Goal: Task Accomplishment & Management: Manage account settings

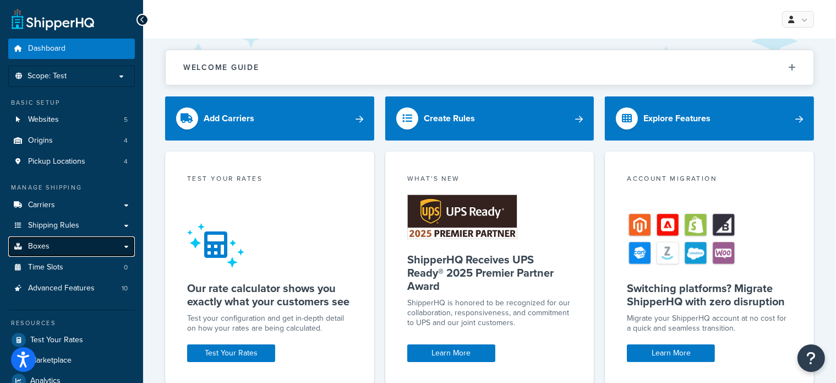
click at [50, 246] on link "Boxes" at bounding box center [71, 246] width 127 height 20
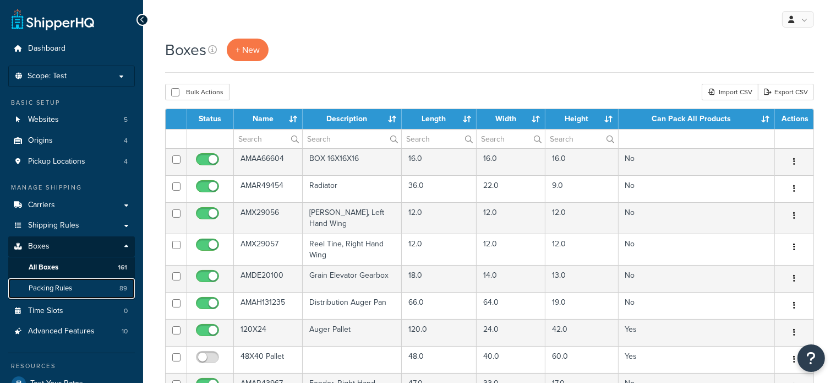
click at [48, 285] on span "Packing Rules" at bounding box center [50, 287] width 43 height 9
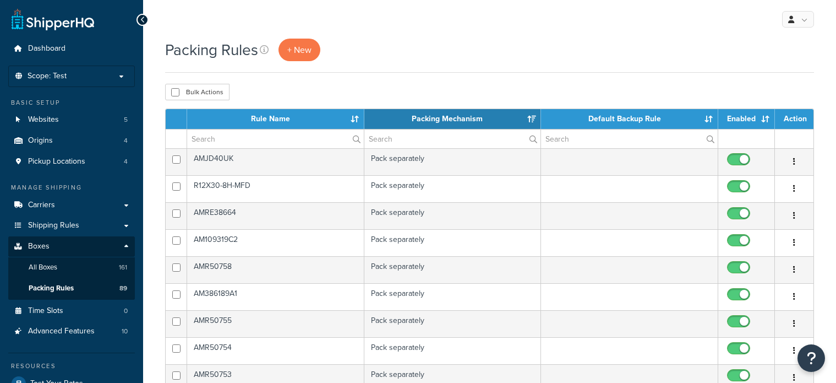
select select "15"
click at [255, 141] on input "text" at bounding box center [275, 138] width 177 height 19
click at [255, 141] on input "A" at bounding box center [275, 138] width 177 height 19
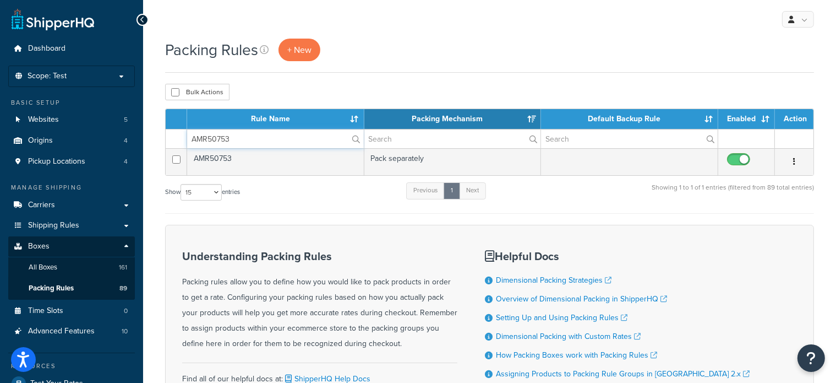
type input "AMR50753"
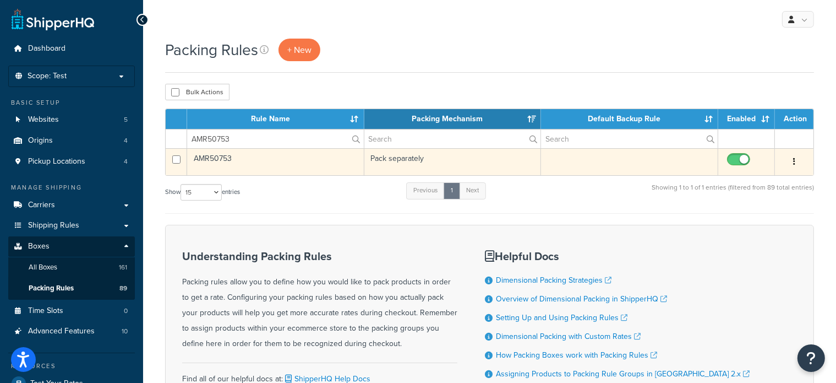
click at [228, 154] on td "AMR50753" at bounding box center [275, 161] width 177 height 27
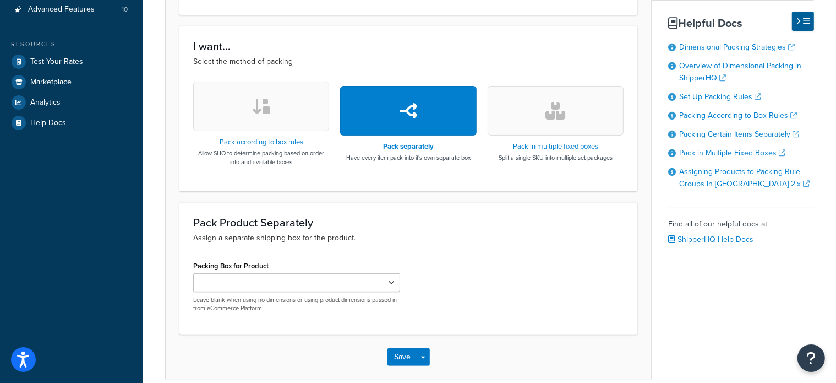
scroll to position [330, 0]
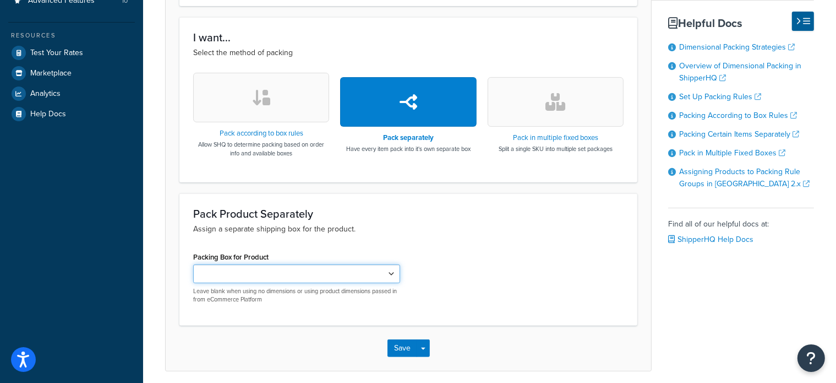
click at [392, 270] on select "AMAA66604 AMAR49454 AMX29056 AMX29057 AMDE20100 AMAH131235 AMAR43967 AMAR43968 …" at bounding box center [296, 273] width 207 height 19
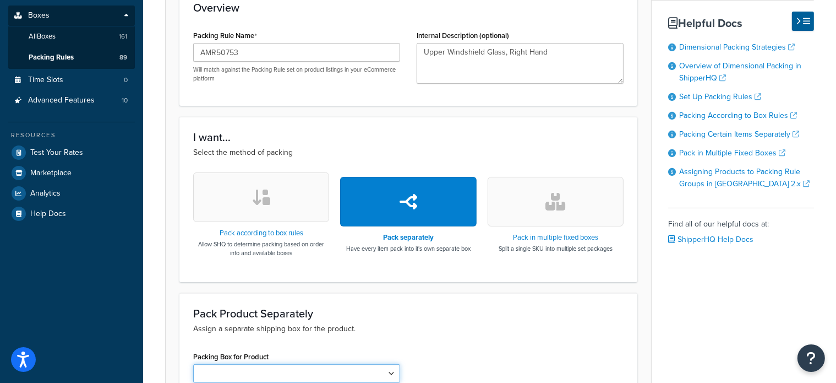
scroll to position [147, 0]
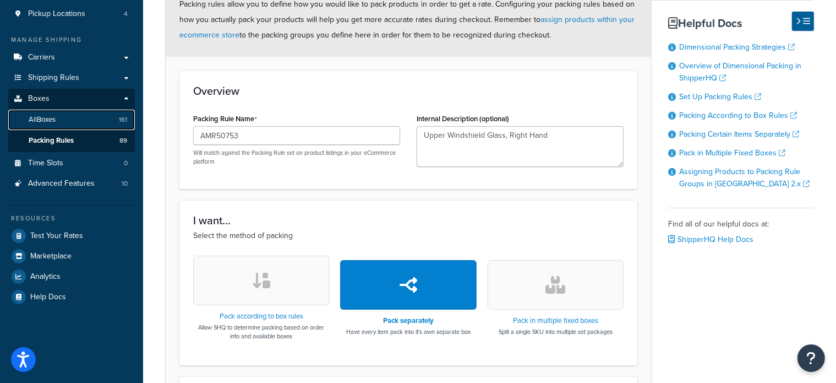
click at [47, 119] on span "All Boxes" at bounding box center [42, 119] width 27 height 9
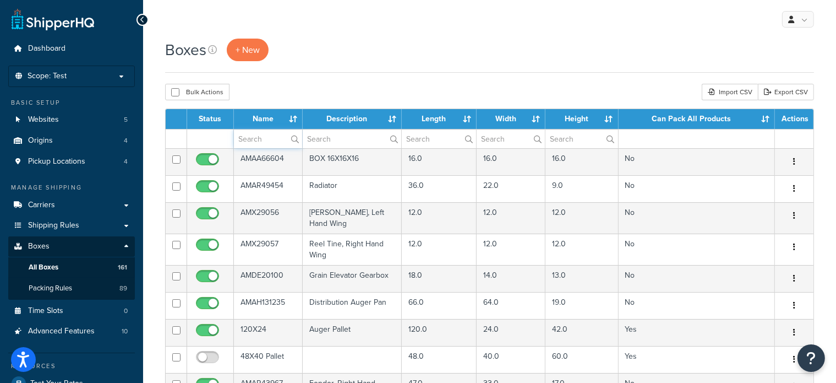
click at [259, 132] on input "text" at bounding box center [268, 138] width 68 height 19
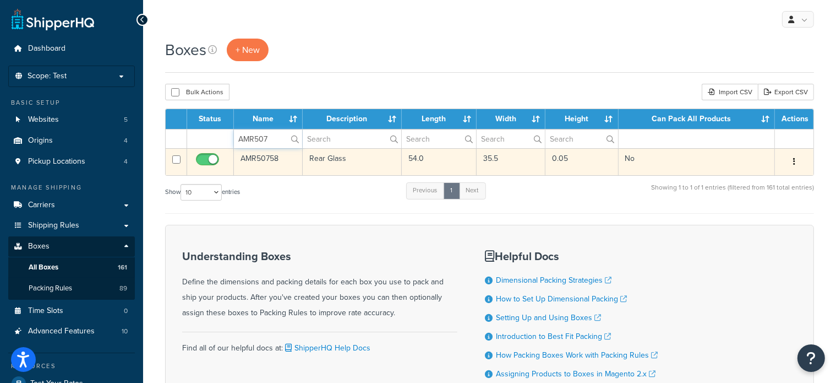
type input "AMR507"
click at [243, 158] on td "AMR50758" at bounding box center [268, 161] width 69 height 27
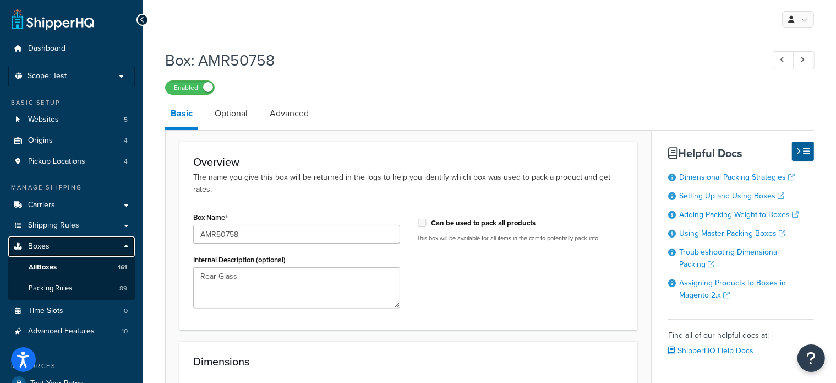
click at [49, 244] on link "Boxes" at bounding box center [71, 246] width 127 height 20
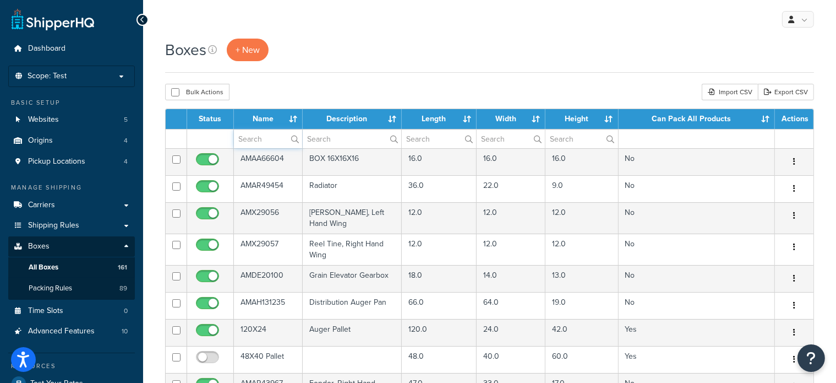
click at [271, 133] on input "text" at bounding box center [268, 138] width 68 height 19
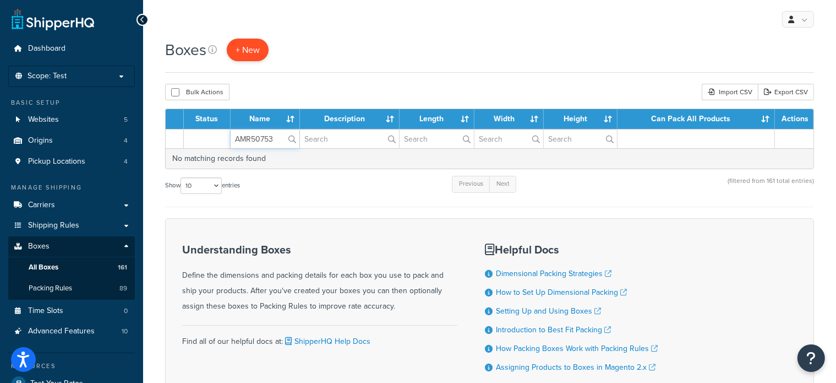
type input "AMR50753"
click at [247, 47] on span "+ New" at bounding box center [248, 49] width 24 height 13
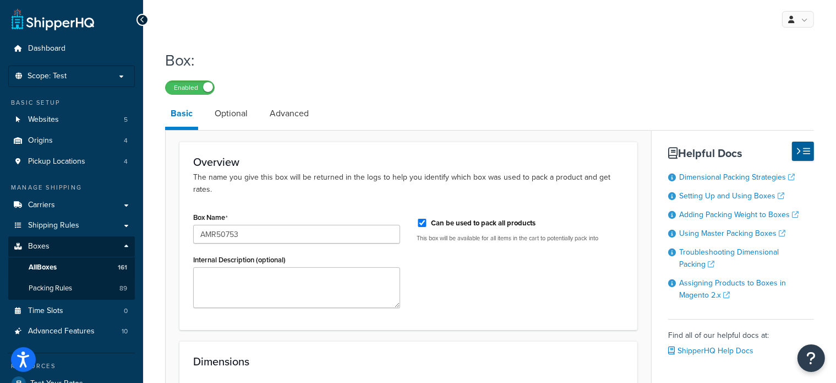
type input "AMR50753"
click at [427, 218] on input "Can be used to pack all products" at bounding box center [422, 222] width 11 height 8
checkbox input "false"
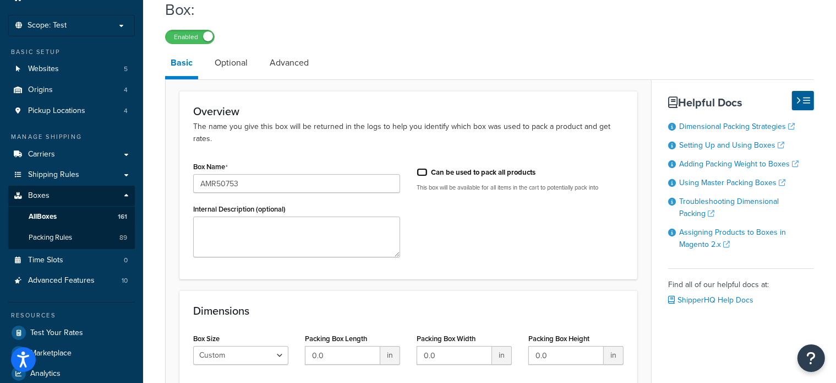
scroll to position [117, 0]
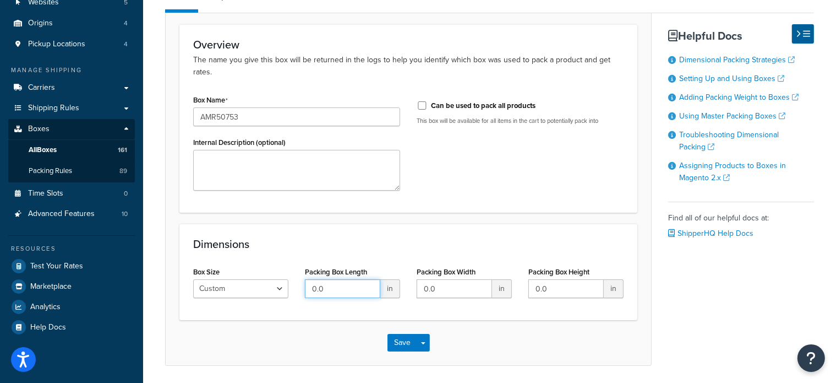
click at [335, 279] on input "0.0" at bounding box center [342, 288] width 75 height 19
type input "39"
type input "30"
type input "9"
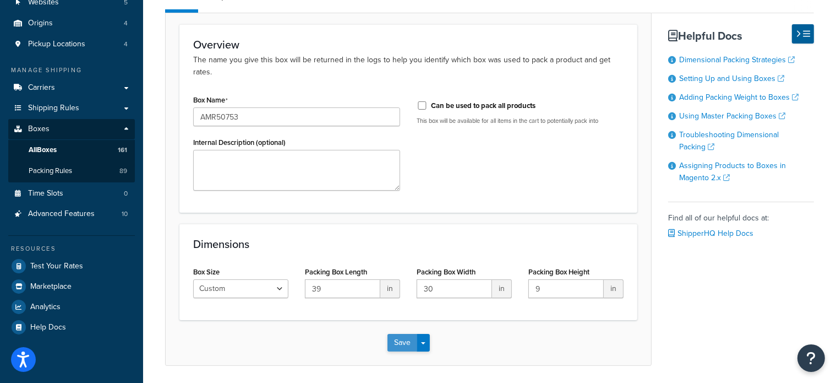
click at [394, 334] on button "Save" at bounding box center [402, 343] width 30 height 18
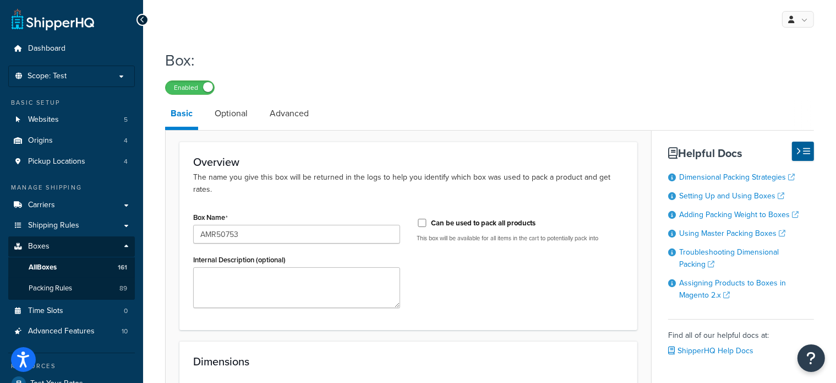
click at [394, 322] on form "Overview The name you give this box will be returned in the logs to help you id…" at bounding box center [408, 311] width 485 height 341
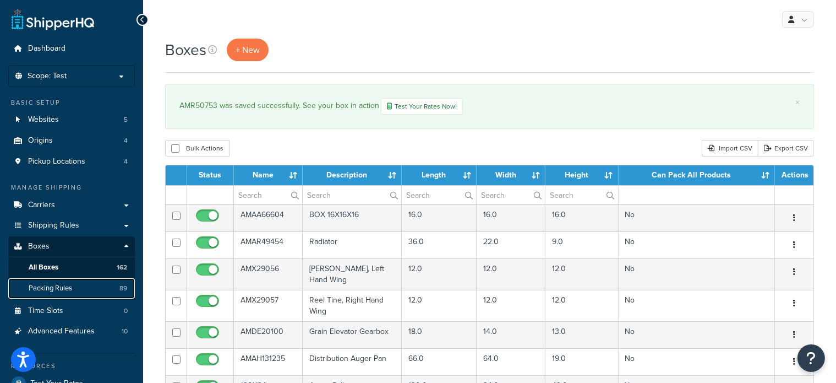
click at [81, 290] on link "Packing Rules 89" at bounding box center [71, 288] width 127 height 20
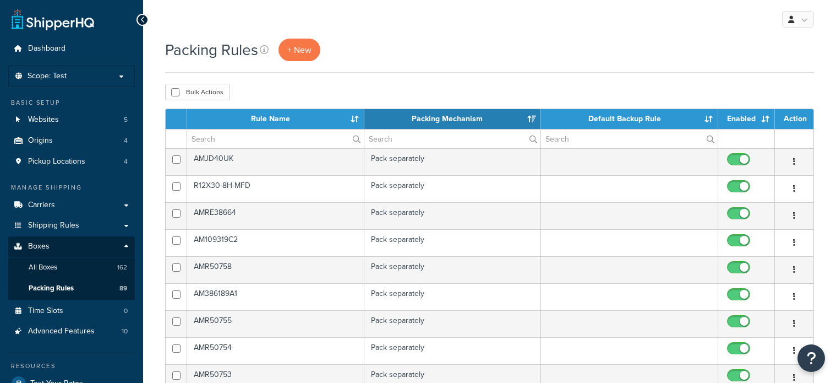
select select "15"
click at [238, 134] on input "text" at bounding box center [275, 138] width 177 height 19
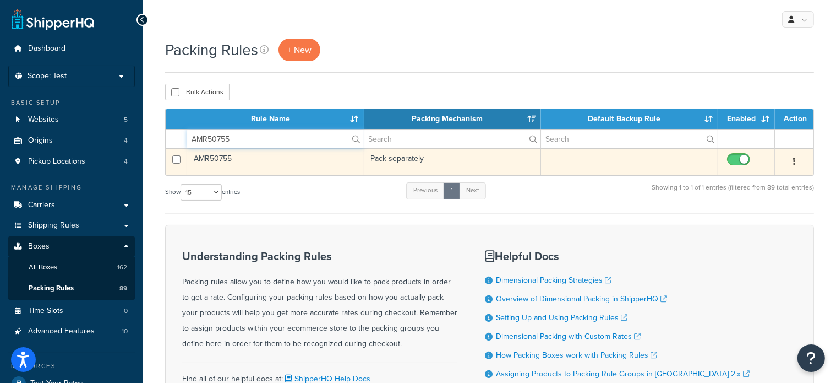
type input "AMR50755"
drag, startPoint x: 261, startPoint y: 191, endPoint x: 217, endPoint y: 158, distance: 55.5
click at [217, 158] on div "Rule Name Packing Mechanism Default Backup Rule Enabled Action AMR50755 AMR5075…" at bounding box center [489, 160] width 649 height 105
click at [214, 157] on td "AMR50755" at bounding box center [275, 161] width 177 height 27
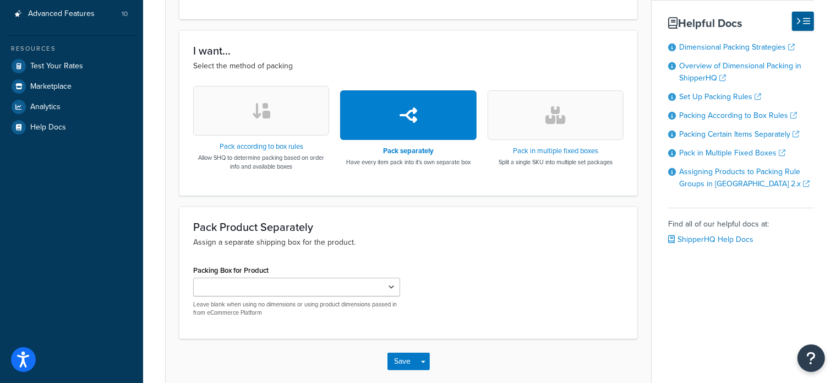
scroll to position [326, 0]
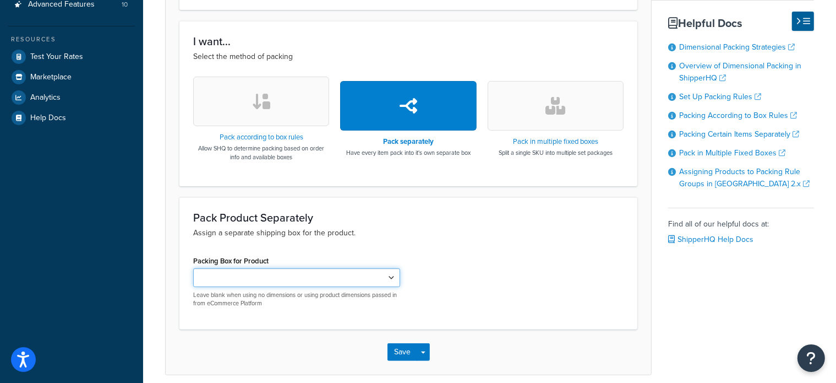
click at [387, 273] on select "AMAA66604 AMAR49454 AMX29056 AMX29057 AMDE20100 AMAH131235 AMAR43967 AMAR43968 …" at bounding box center [296, 277] width 207 height 19
click at [446, 222] on div "Pack Product Separately Assign a separate shipping box for the product." at bounding box center [408, 225] width 430 height 28
click at [412, 351] on button "Save" at bounding box center [402, 352] width 30 height 18
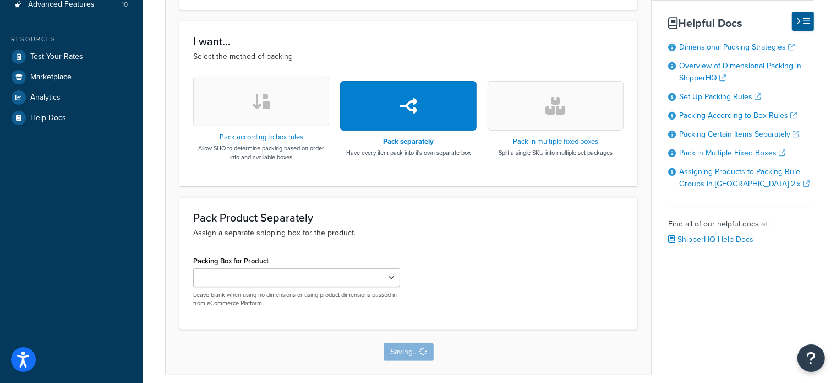
scroll to position [0, 0]
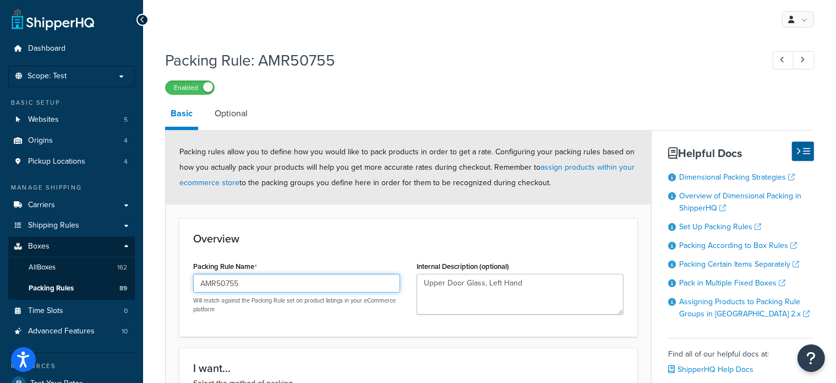
click at [303, 288] on input "AMR50755" at bounding box center [296, 283] width 207 height 19
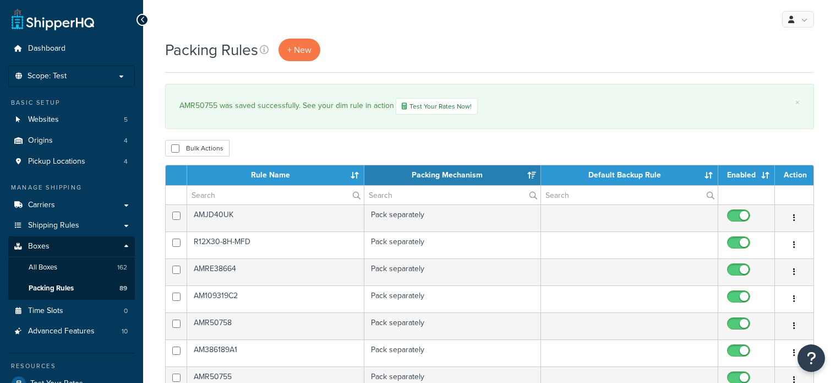
select select "15"
click at [298, 46] on span "+ New" at bounding box center [299, 49] width 24 height 13
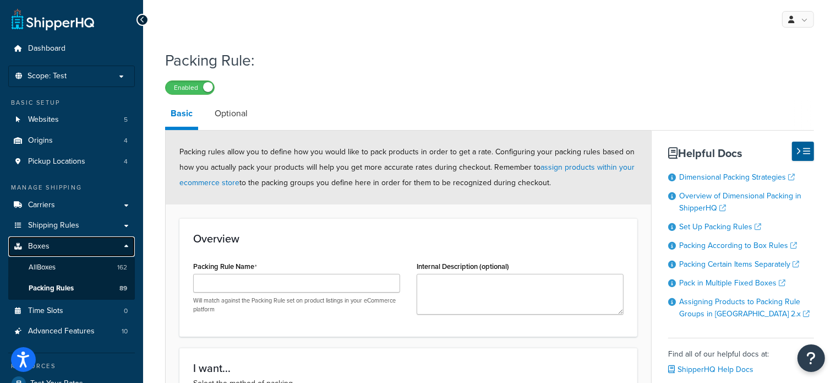
click at [67, 249] on link "Boxes" at bounding box center [71, 246] width 127 height 20
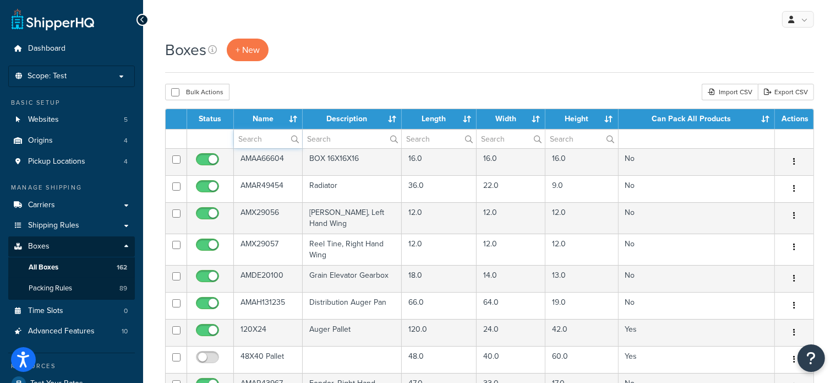
click at [263, 146] on input "text" at bounding box center [268, 138] width 68 height 19
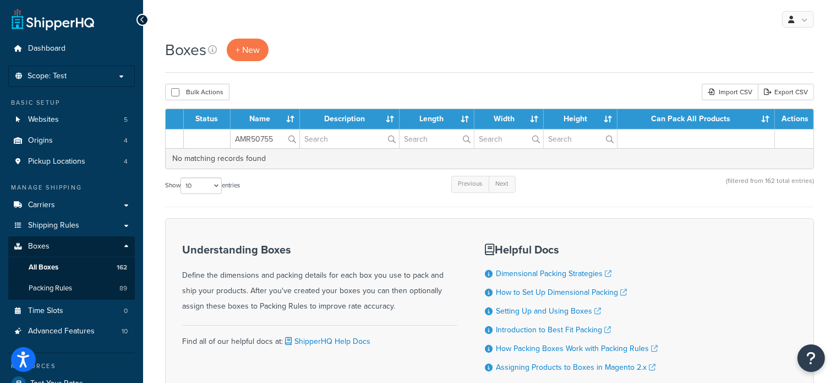
click at [285, 207] on form "Status Name Description Length Width Height Can Pack All Products Actions AMR50…" at bounding box center [489, 252] width 649 height 288
click at [276, 136] on input "AMR50755" at bounding box center [265, 138] width 69 height 19
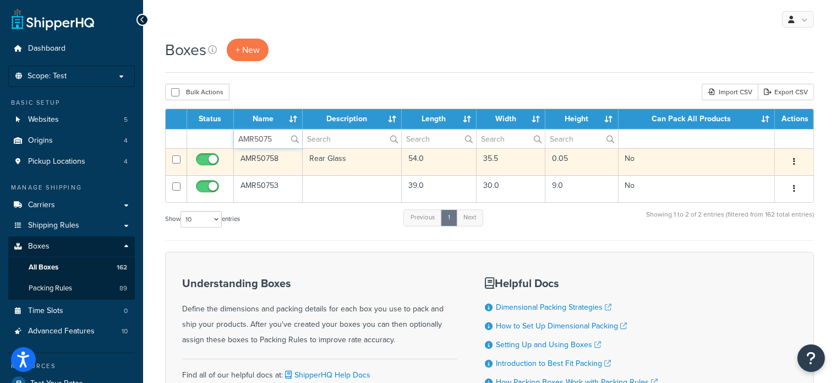
type input "AMR5075"
click at [250, 155] on td "AMR50758" at bounding box center [268, 161] width 69 height 27
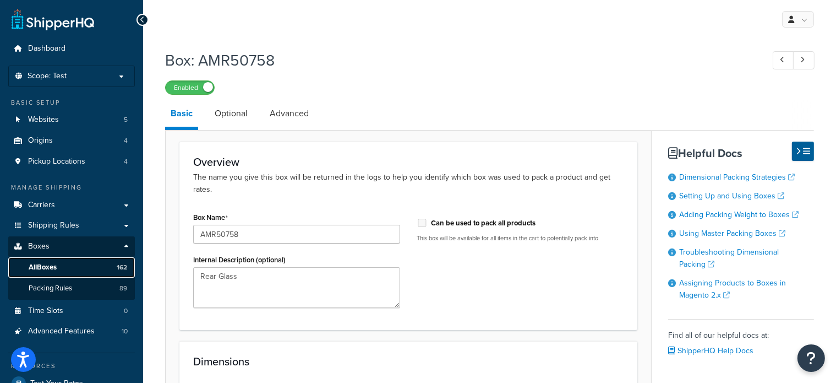
click at [70, 265] on link "All Boxes 162" at bounding box center [71, 267] width 127 height 20
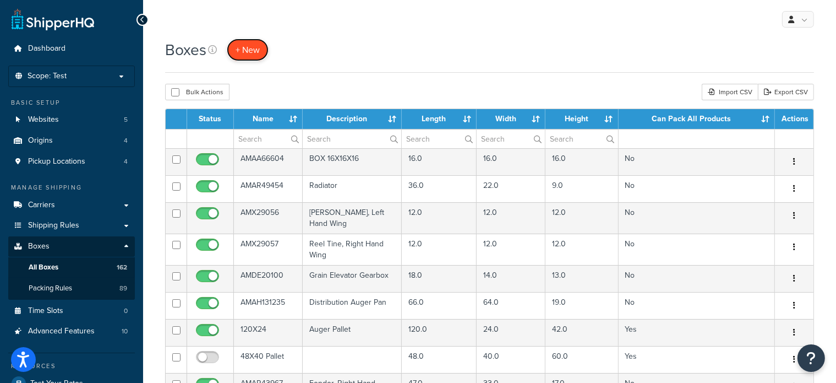
click at [253, 49] on span "+ New" at bounding box center [248, 49] width 24 height 13
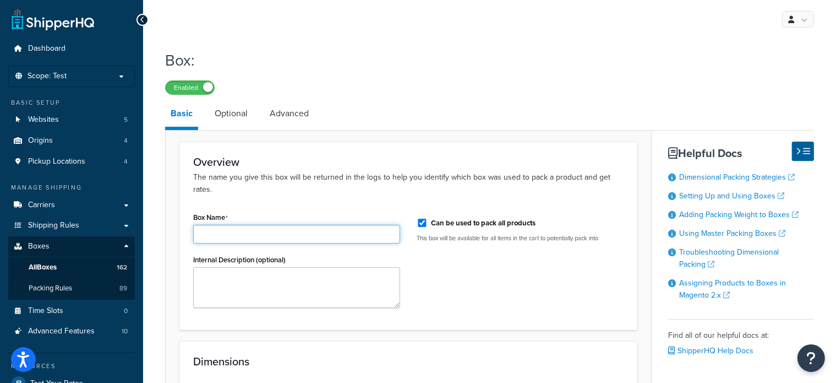
click at [247, 226] on input "Box Name" at bounding box center [296, 234] width 207 height 19
type input "AMR50755"
click at [422, 218] on input "Can be used to pack all products" at bounding box center [422, 222] width 11 height 8
checkbox input "false"
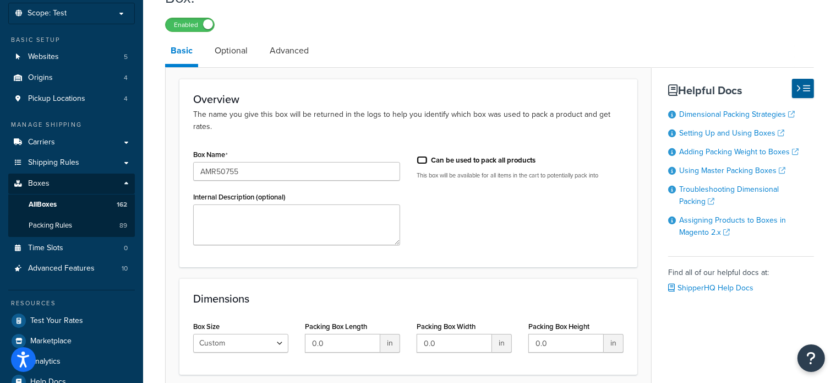
scroll to position [110, 0]
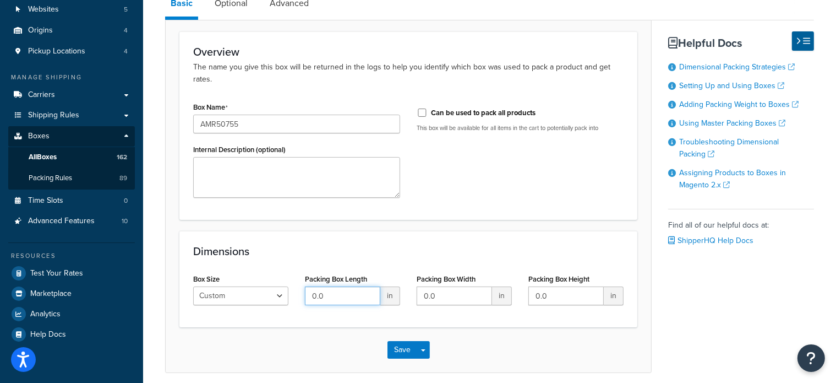
click at [352, 286] on input "0.0" at bounding box center [342, 295] width 75 height 19
type input "30"
type input "6"
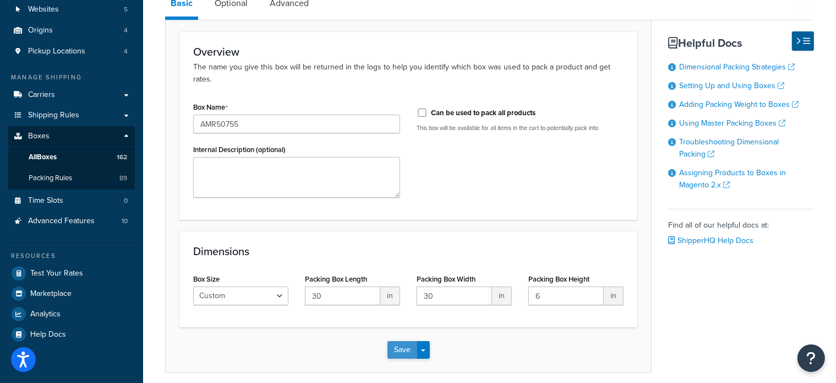
click at [398, 341] on button "Save" at bounding box center [402, 350] width 30 height 18
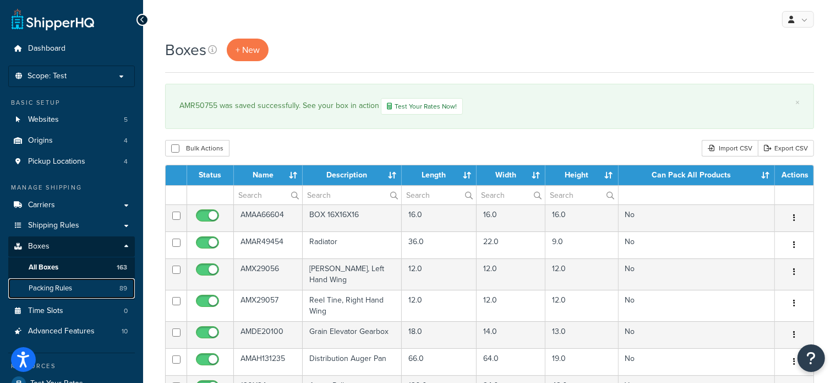
click at [86, 286] on link "Packing Rules 89" at bounding box center [71, 288] width 127 height 20
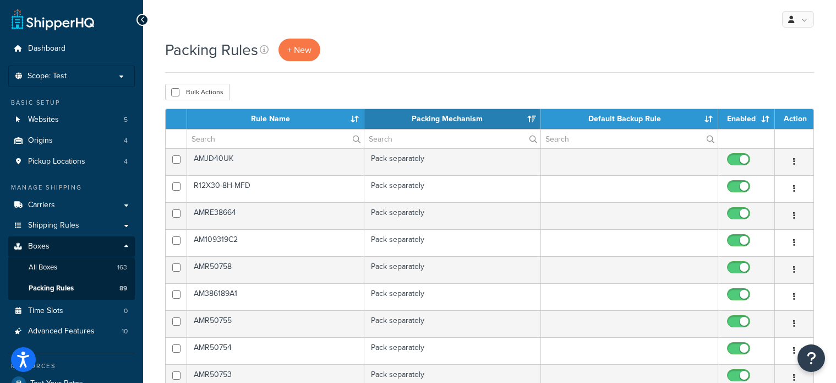
select select "15"
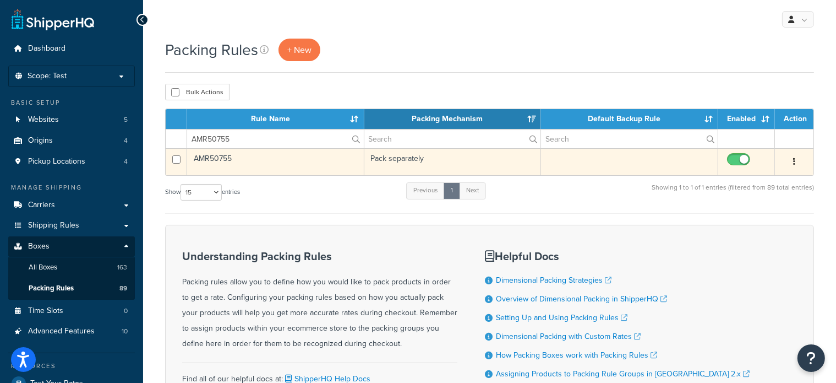
type input "AMR50755"
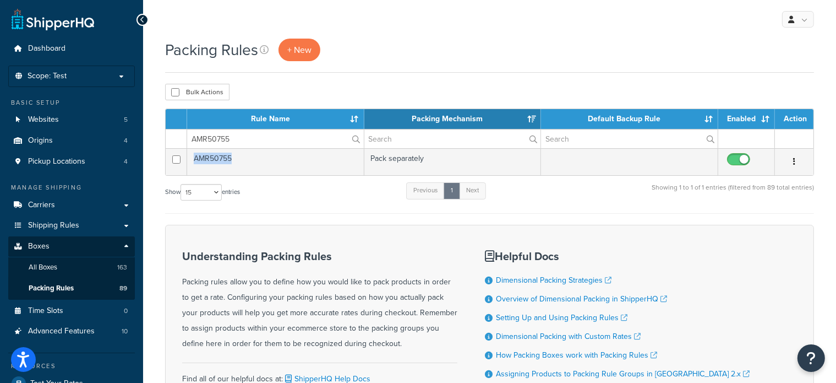
click at [207, 156] on td "AMR50755" at bounding box center [275, 161] width 177 height 27
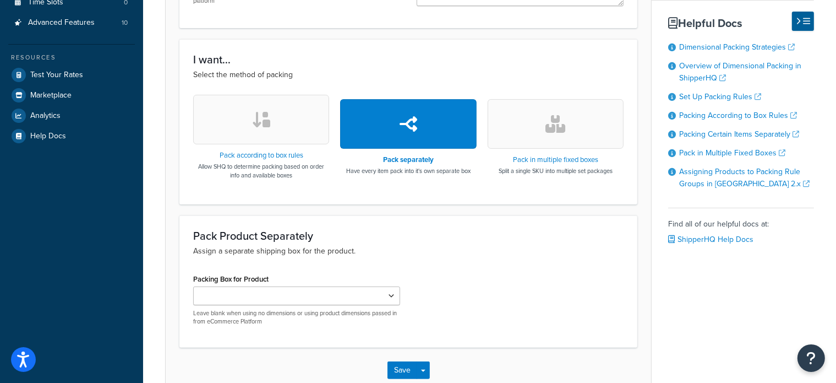
scroll to position [312, 0]
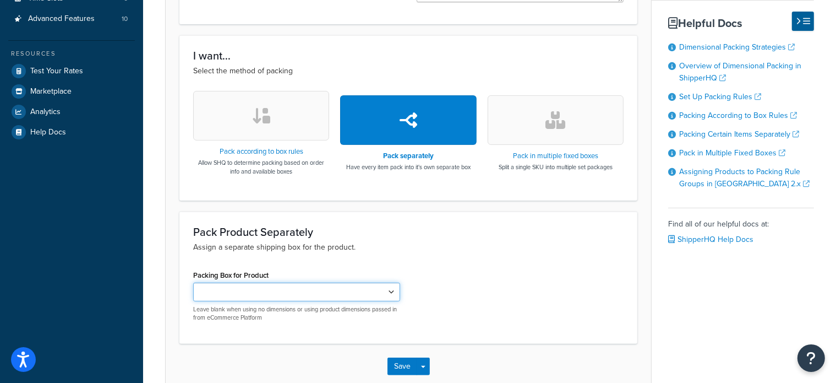
click at [397, 290] on select "AMAA66604 AMAR49454 AMX29056 AMX29057 AMDE20100 AMAH131235 AMAR43967 AMAR43968 …" at bounding box center [296, 291] width 207 height 19
select select "737667"
click at [193, 282] on select "AMAA66604 AMAR49454 AMX29056 AMX29057 AMDE20100 AMAH131235 AMAR43967 AMAR43968 …" at bounding box center [296, 291] width 207 height 19
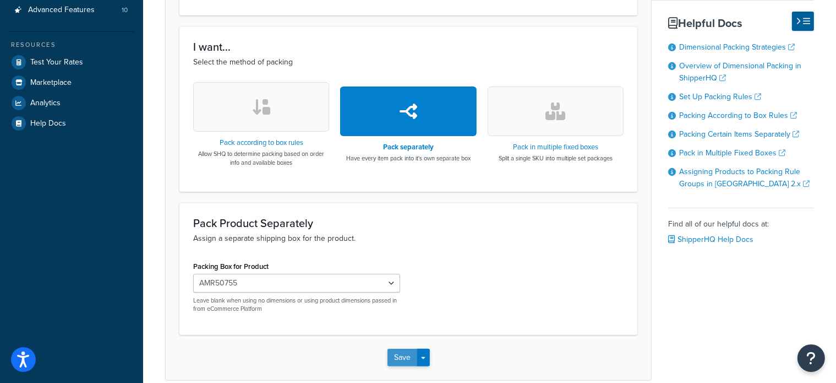
scroll to position [0, 0]
click at [405, 349] on button "Save" at bounding box center [402, 357] width 30 height 18
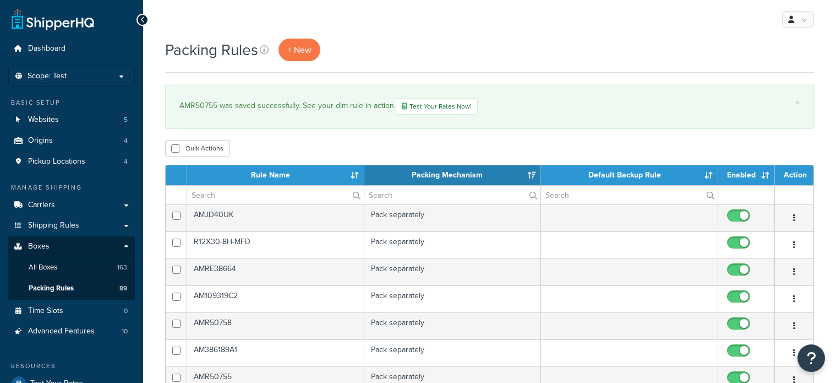
select select "15"
click at [258, 187] on input "text" at bounding box center [275, 194] width 177 height 19
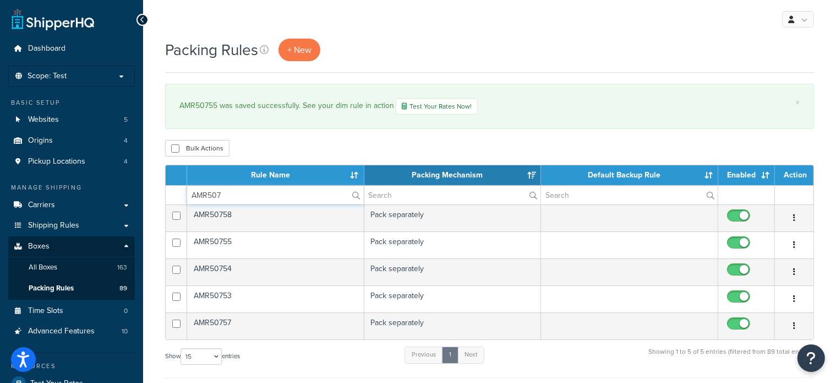
type input "AMR50755"
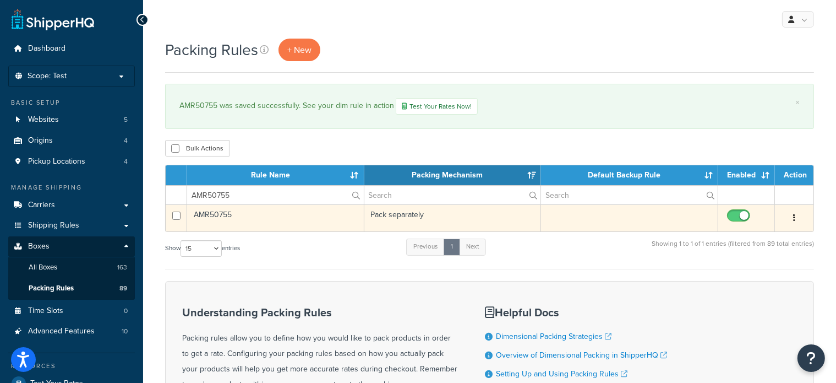
click at [221, 211] on td "AMR50755" at bounding box center [275, 217] width 177 height 27
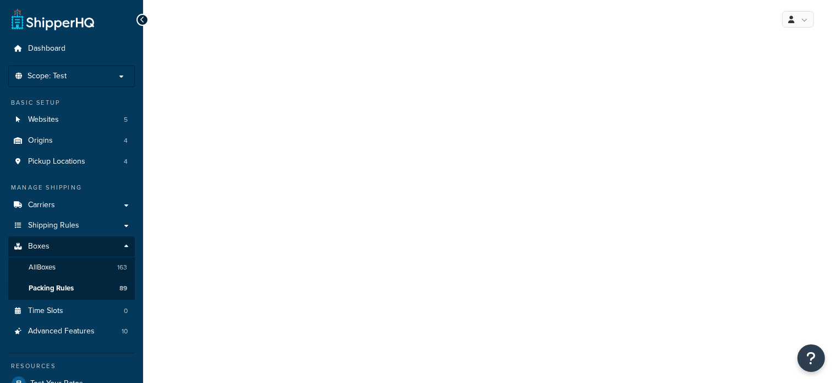
select select "737667"
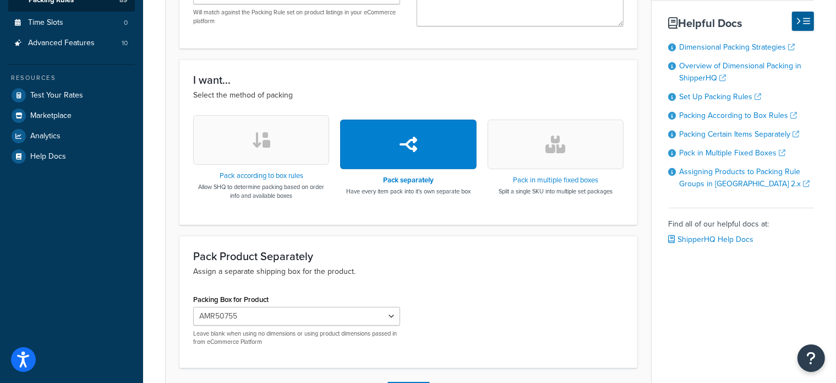
scroll to position [319, 0]
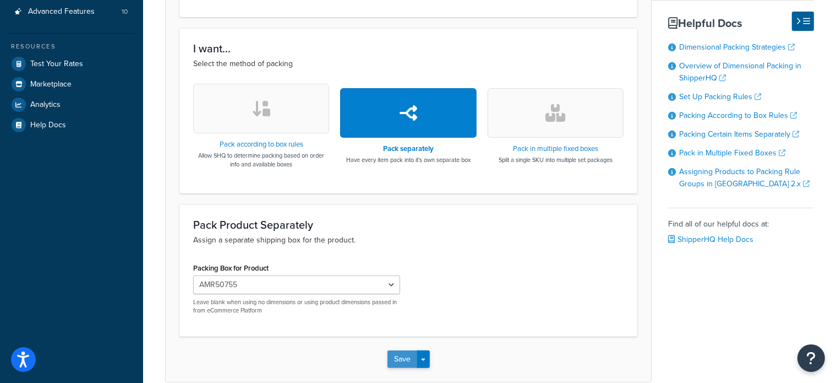
click at [403, 360] on button "Save" at bounding box center [402, 359] width 30 height 18
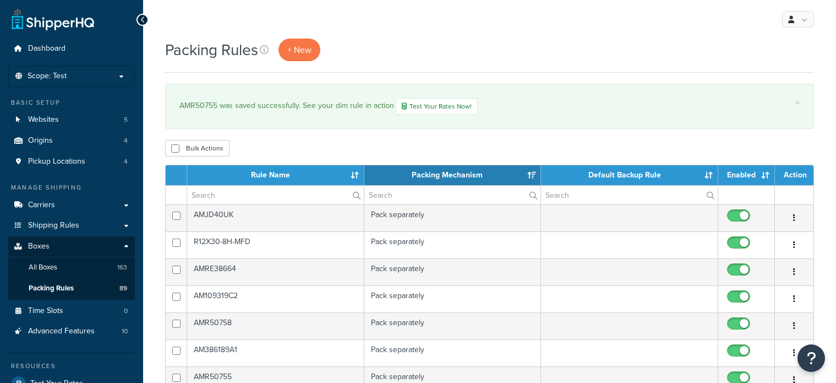
select select "15"
